Goal: Information Seeking & Learning: Check status

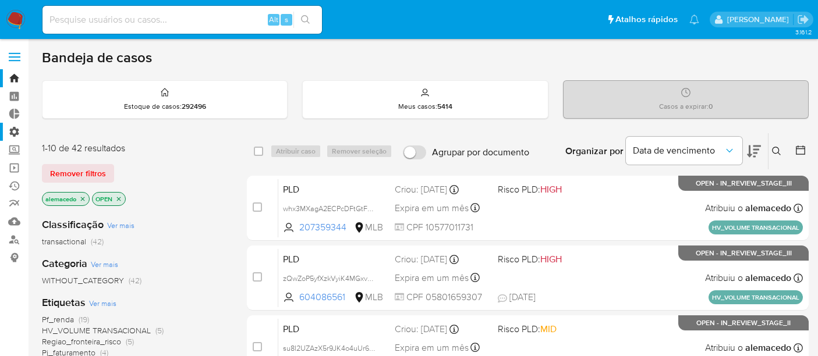
scroll to position [21, 0]
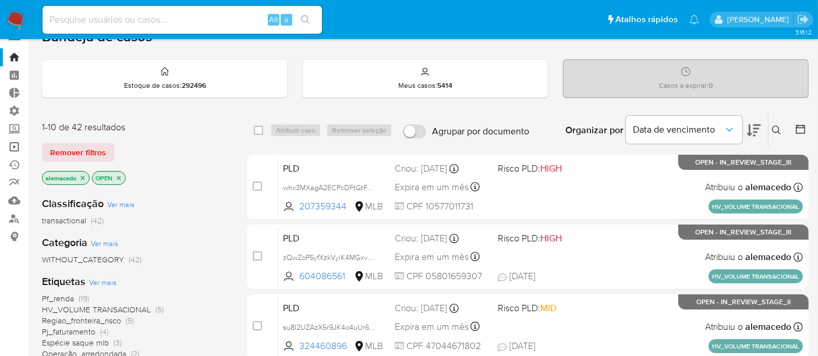
click at [15, 147] on link "Operações em massa" at bounding box center [69, 147] width 139 height 18
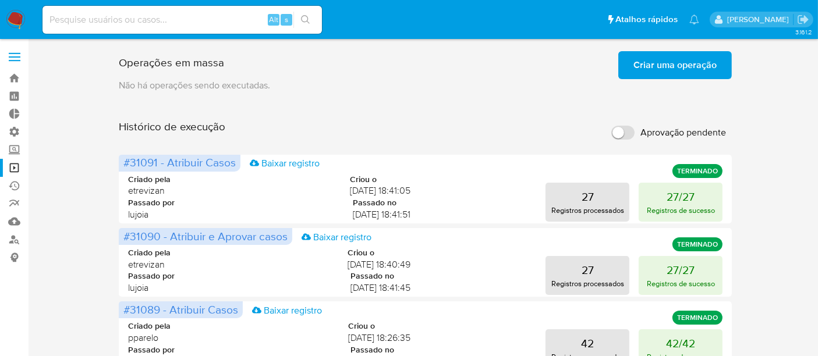
click at [653, 69] on span "Criar uma operação" at bounding box center [674, 65] width 83 height 26
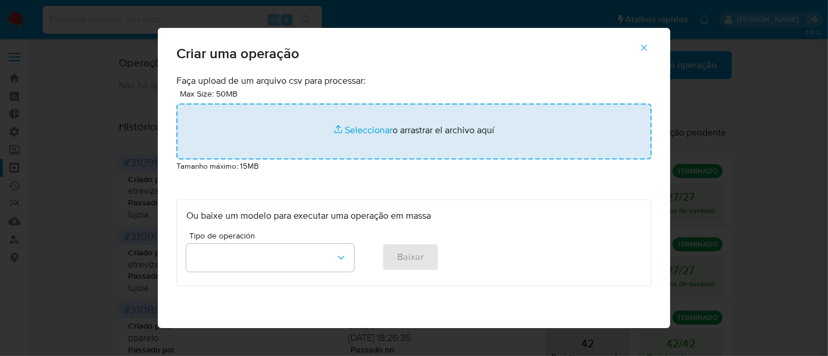
click at [374, 131] on input "file" at bounding box center [413, 132] width 475 height 56
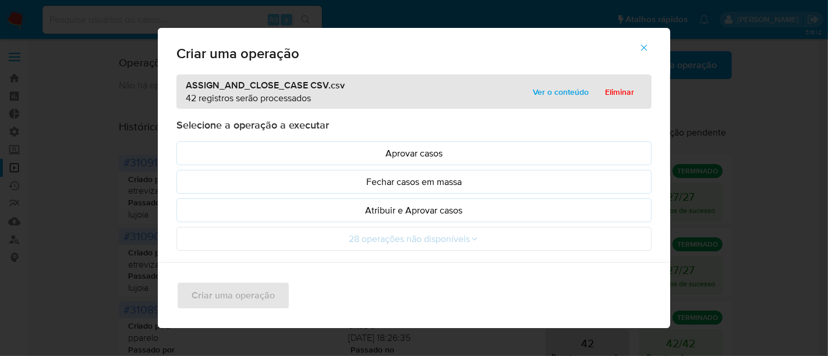
click at [565, 90] on span "Ver o conteúdo" at bounding box center [561, 92] width 56 height 16
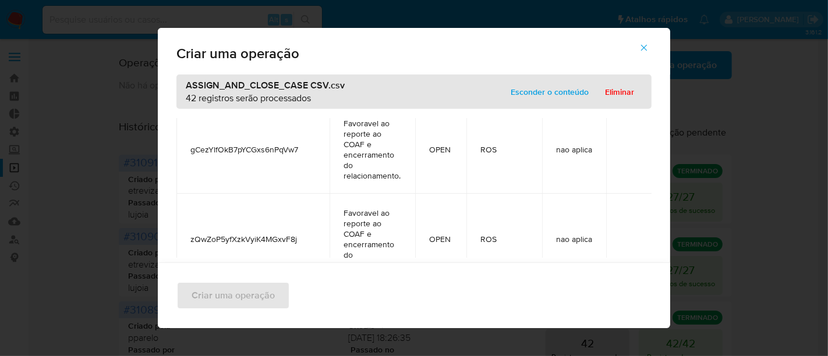
scroll to position [4246, 0]
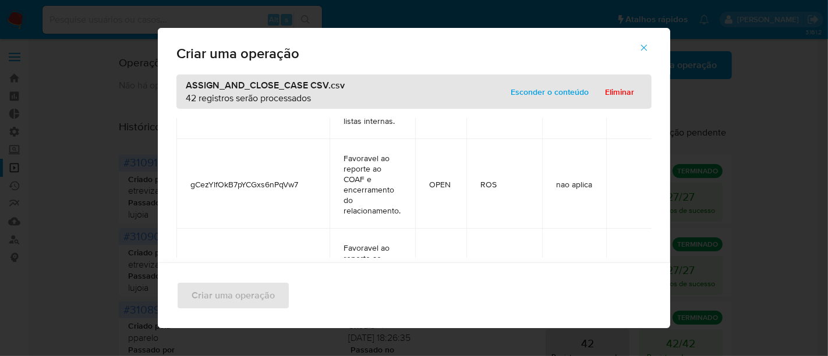
click at [532, 91] on span "Esconder o conteúdo" at bounding box center [550, 92] width 78 height 16
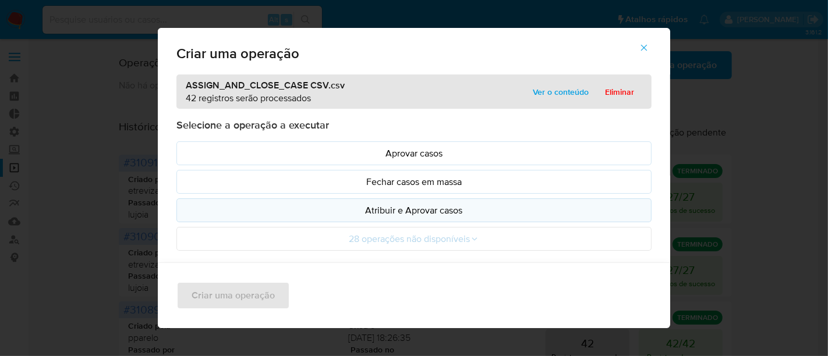
click at [406, 208] on p "Atribuir e Aprovar casos" at bounding box center [413, 210] width 455 height 13
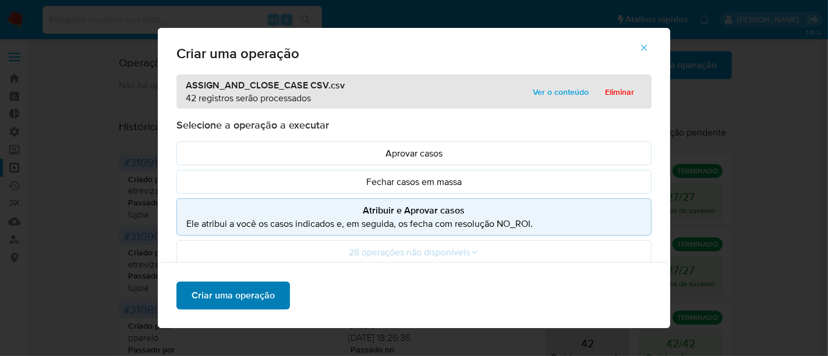
click at [231, 292] on span "Criar uma operação" at bounding box center [233, 296] width 83 height 26
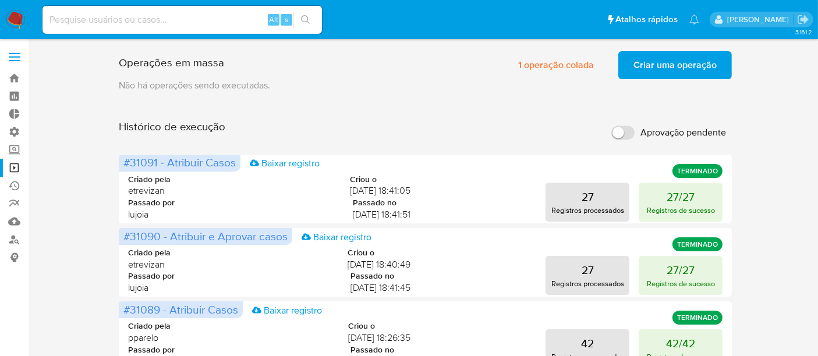
click at [655, 62] on span "Criar uma operação" at bounding box center [674, 65] width 83 height 26
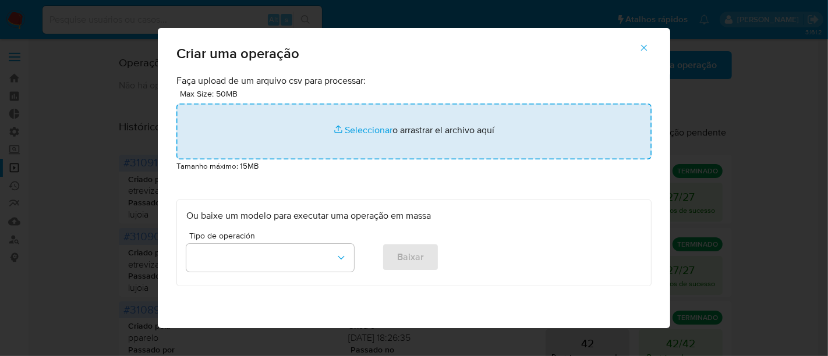
click at [345, 130] on input "file" at bounding box center [413, 132] width 475 height 56
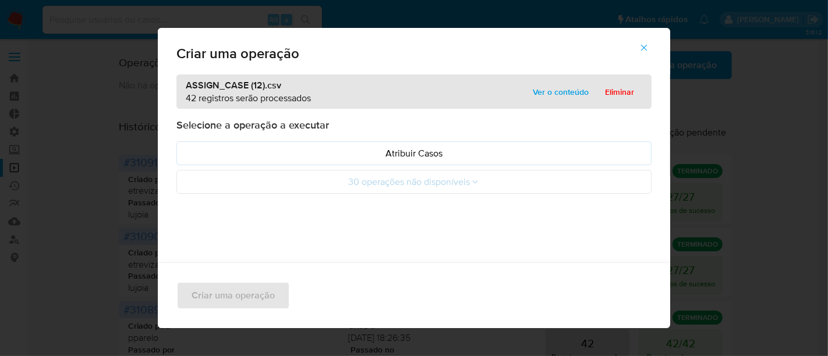
click at [559, 95] on span "Ver o conteúdo" at bounding box center [561, 92] width 56 height 16
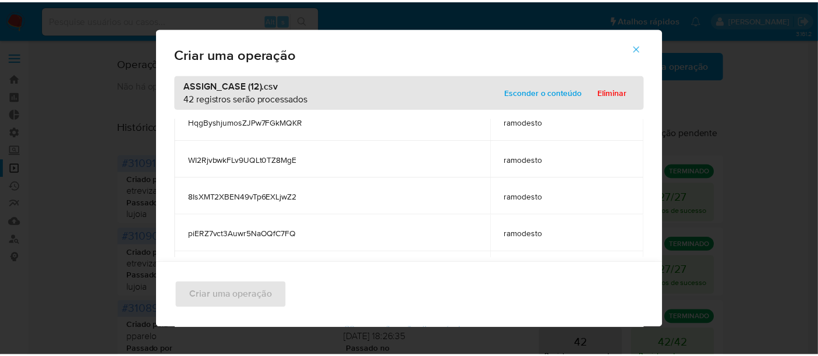
scroll to position [0, 0]
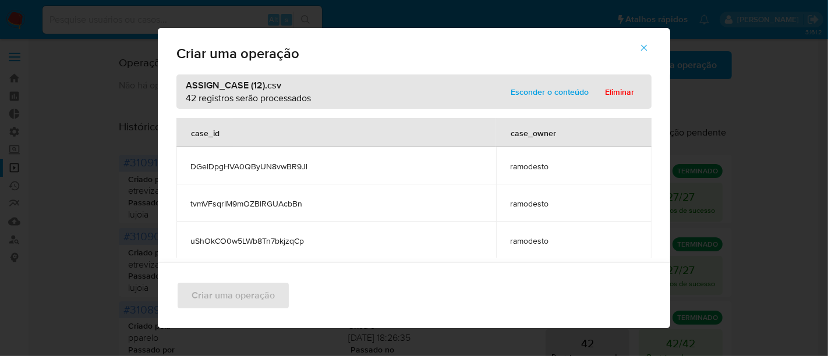
click at [572, 90] on span "Esconder o conteúdo" at bounding box center [550, 92] width 78 height 16
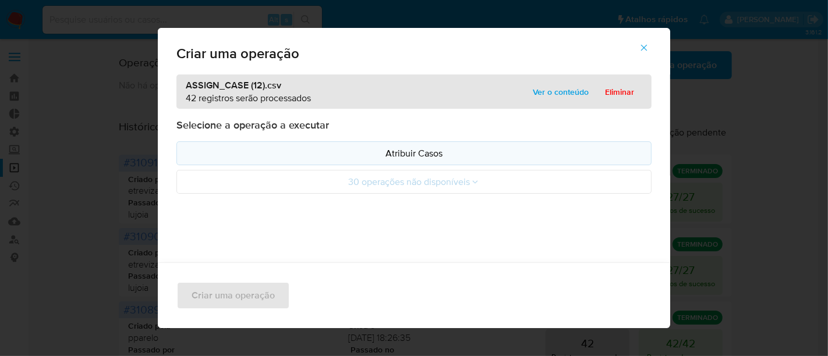
click at [419, 150] on p "Atribuir Casos" at bounding box center [413, 153] width 455 height 13
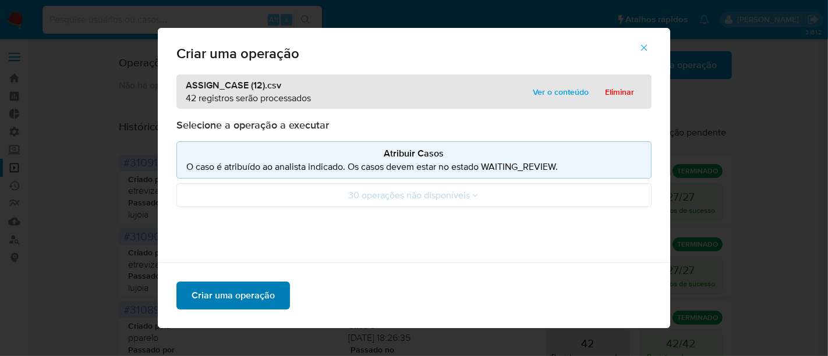
click at [217, 288] on span "Criar uma operação" at bounding box center [233, 296] width 83 height 26
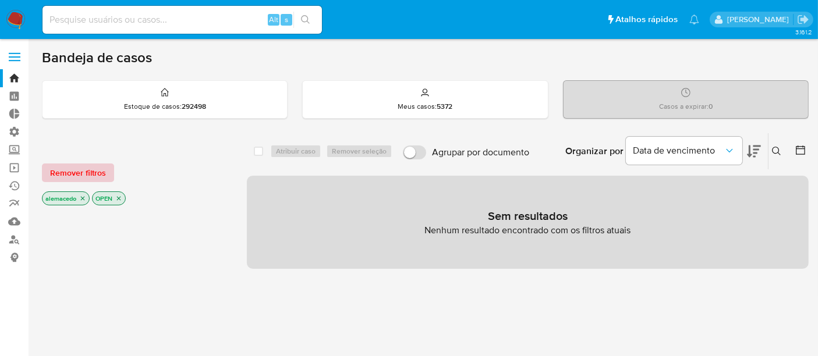
click at [74, 170] on span "Remover filtros" at bounding box center [78, 173] width 56 height 16
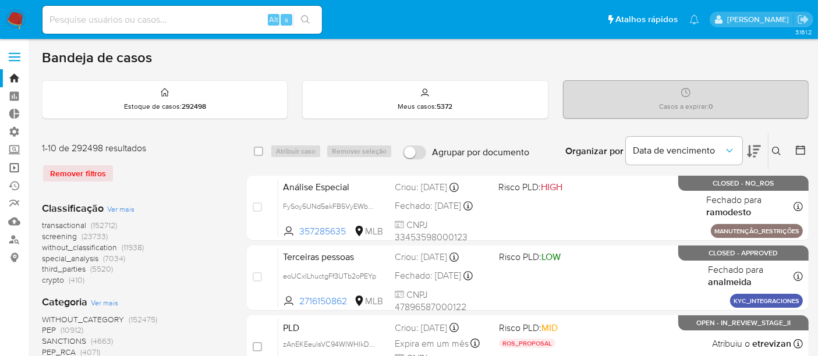
click at [19, 165] on link "Operações em massa" at bounding box center [69, 168] width 139 height 18
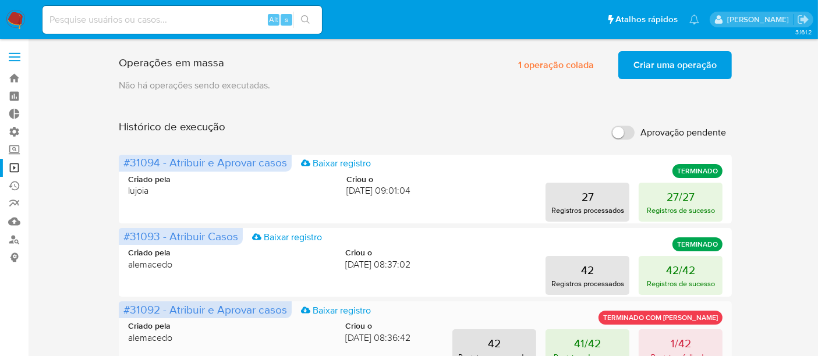
click at [205, 303] on span "#31092 - Atribuir e Aprovar casos" at bounding box center [205, 310] width 164 height 16
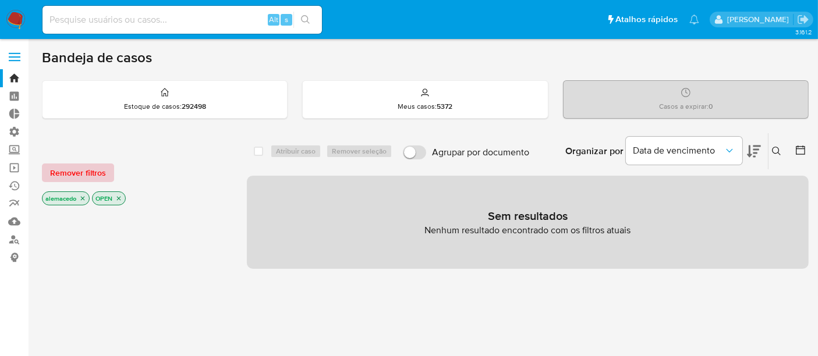
click at [79, 171] on span "Remover filtros" at bounding box center [78, 173] width 56 height 16
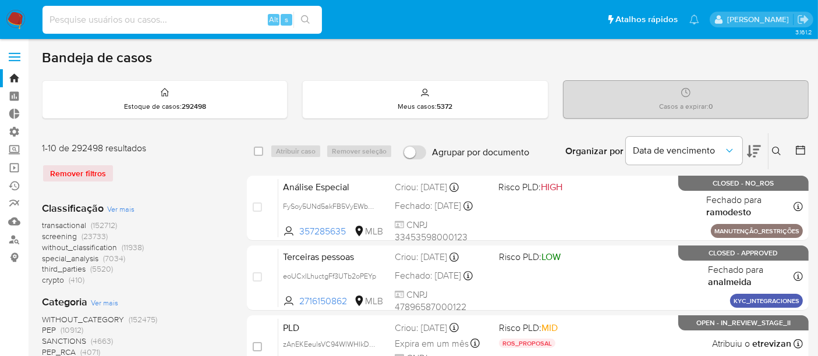
click at [76, 19] on input at bounding box center [181, 19] width 279 height 15
paste input "389739776"
type input "389739776"
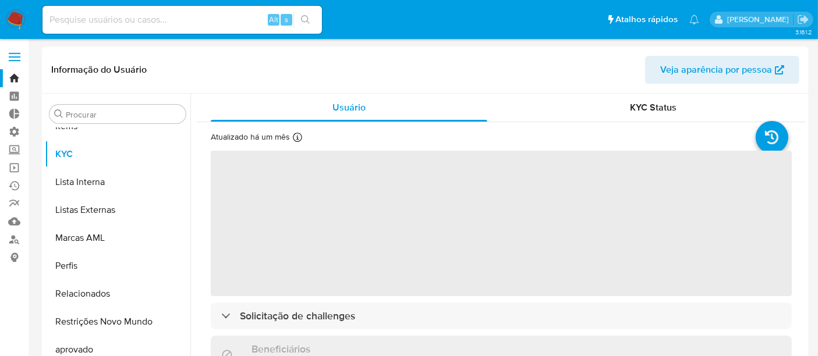
scroll to position [603, 0]
select select "10"
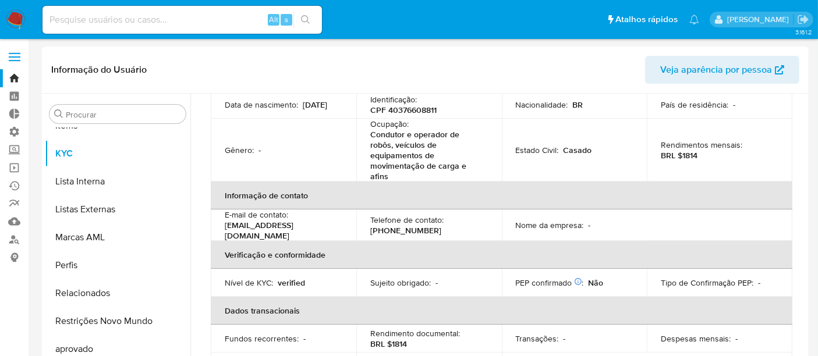
scroll to position [129, 0]
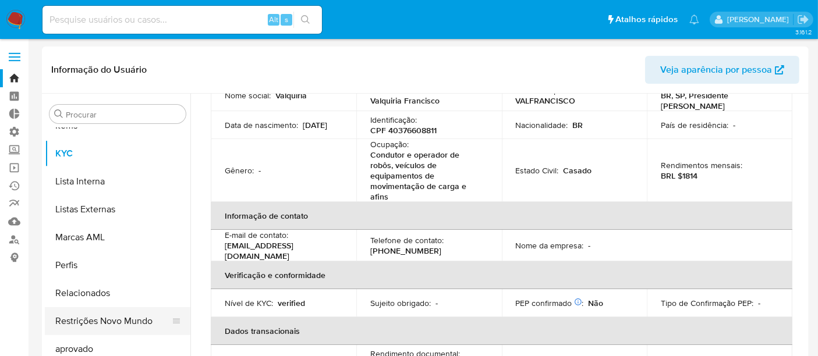
click at [83, 323] on button "Restrições Novo Mundo" at bounding box center [113, 321] width 136 height 28
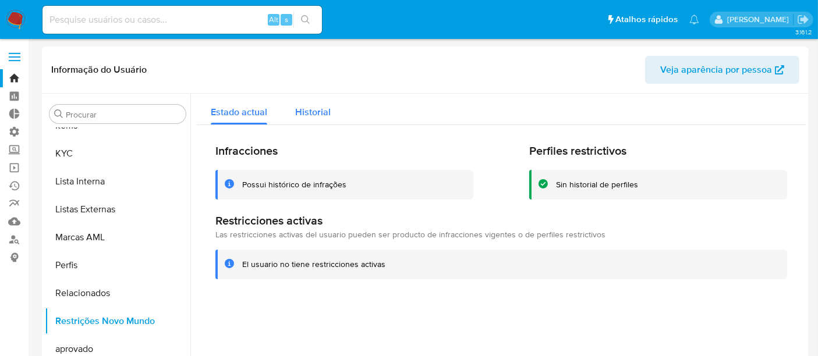
click at [309, 113] on span "Historial" at bounding box center [313, 111] width 36 height 13
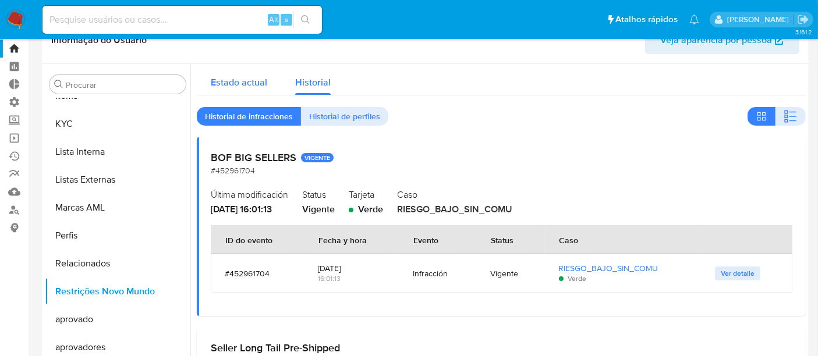
click at [221, 86] on span "Estado actual" at bounding box center [239, 82] width 56 height 13
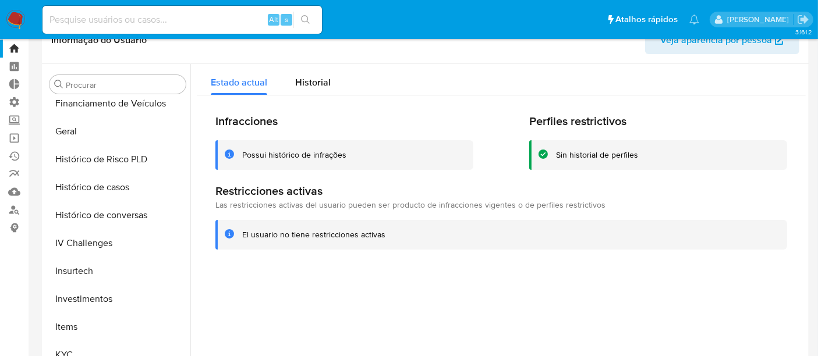
scroll to position [344, 0]
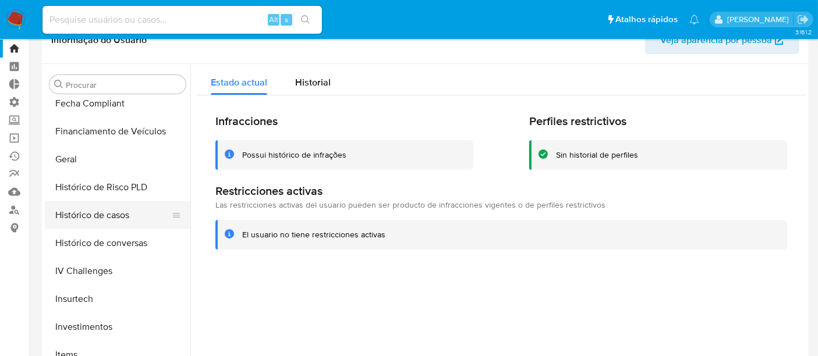
click at [93, 208] on button "Histórico de casos" at bounding box center [113, 215] width 136 height 28
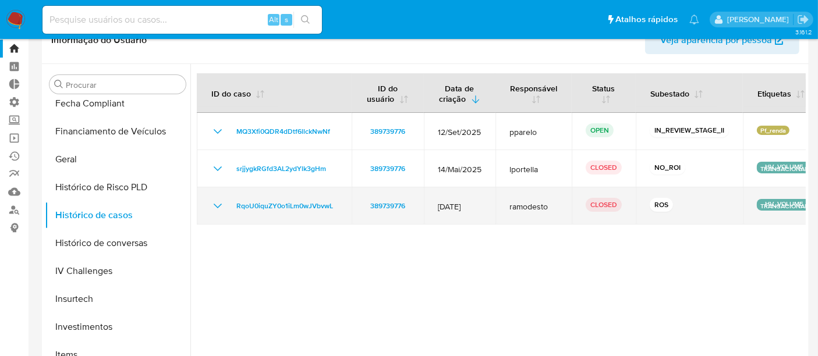
click at [218, 208] on icon "Mostrar/Ocultar" at bounding box center [218, 206] width 14 height 14
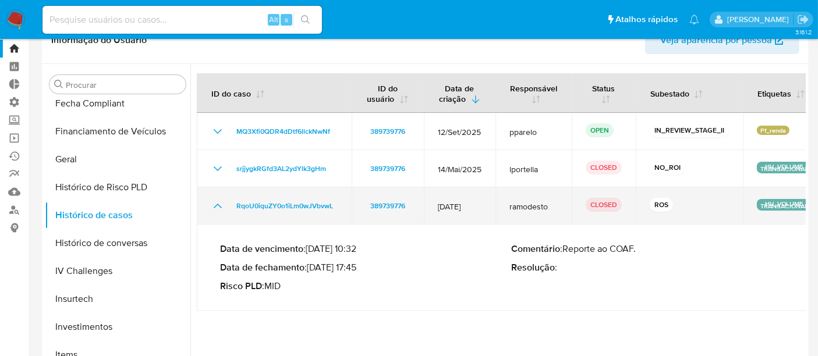
click at [218, 208] on icon "Mostrar/Ocultar" at bounding box center [218, 206] width 14 height 14
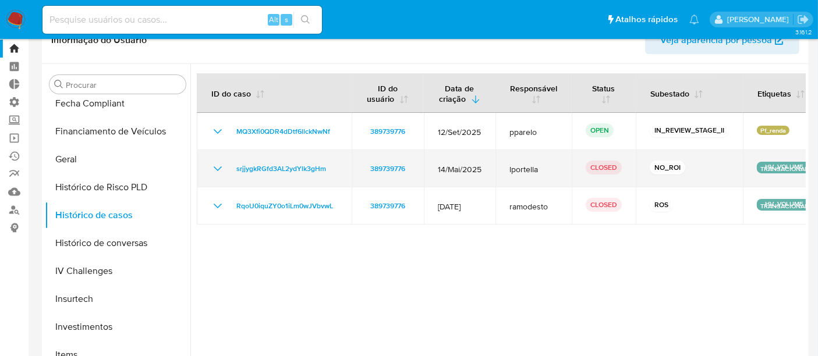
click at [216, 165] on icon "Mostrar/Ocultar" at bounding box center [218, 169] width 14 height 14
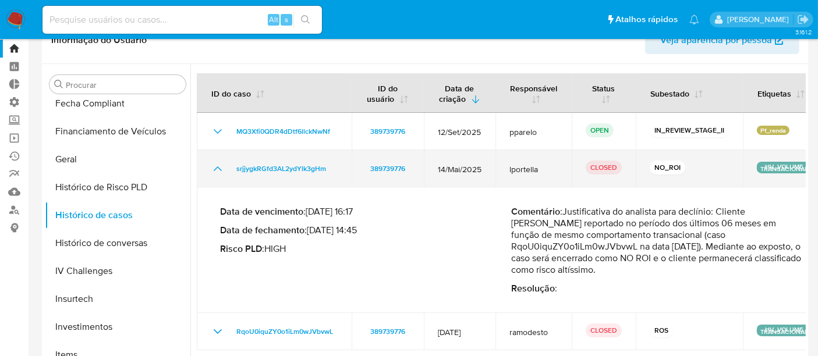
click at [210, 166] on td "srjjygkRGfd3AL2ydYlk3gHm" at bounding box center [274, 168] width 155 height 37
